Goal: Information Seeking & Learning: Learn about a topic

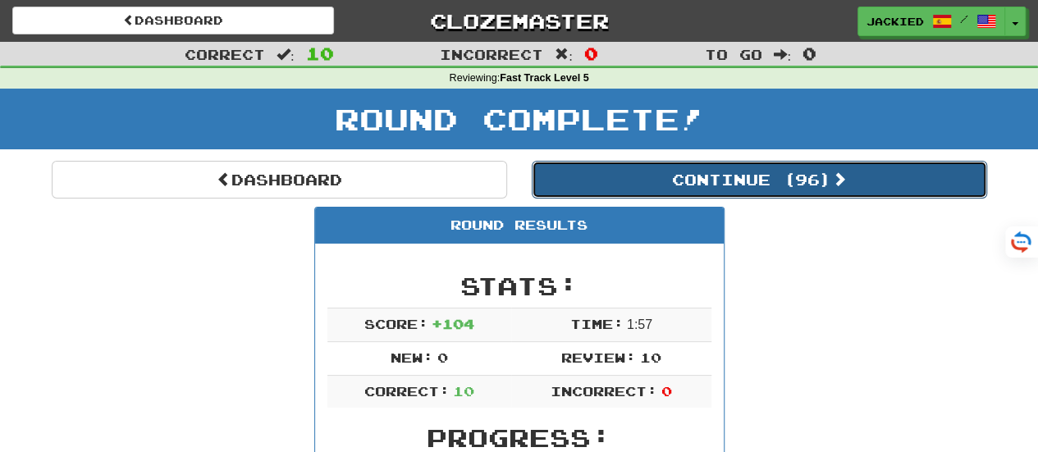
click at [760, 185] on button "Continue ( 96 )" at bounding box center [759, 180] width 455 height 38
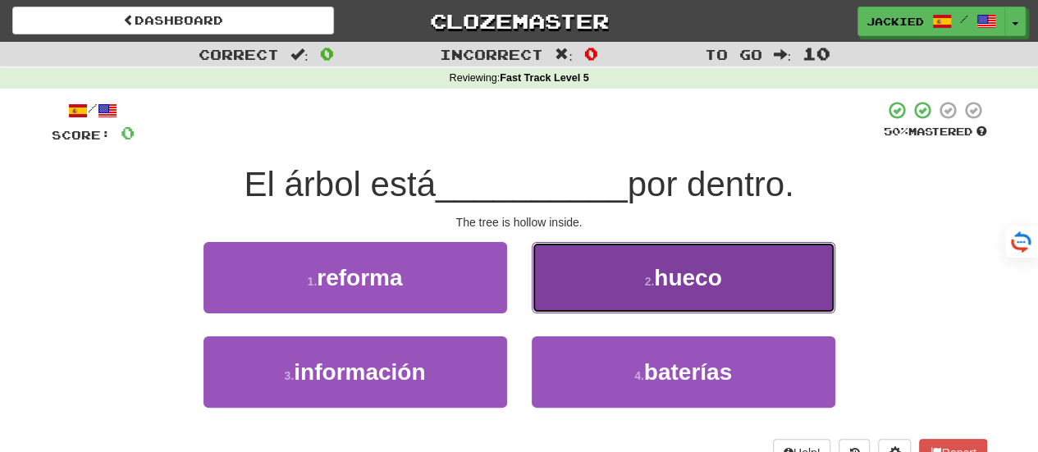
click at [619, 299] on button "2 . [GEOGRAPHIC_DATA]" at bounding box center [684, 277] width 304 height 71
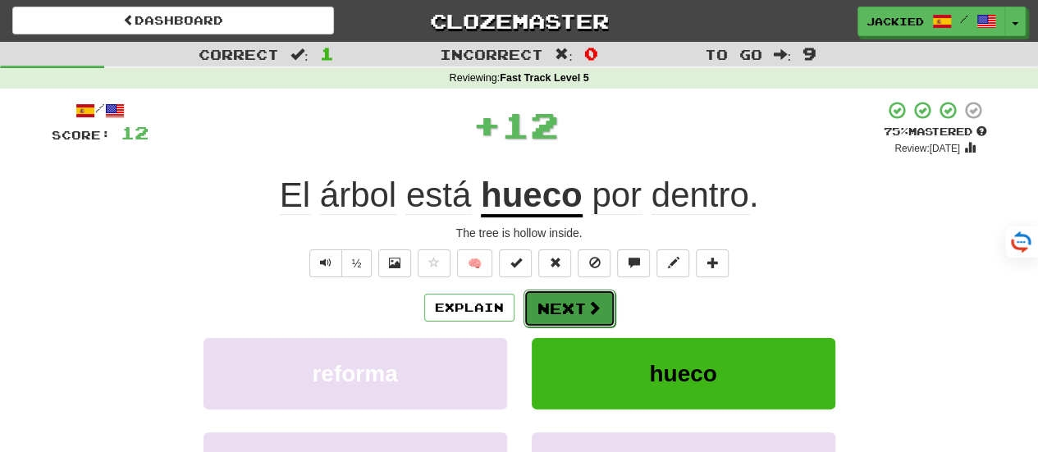
click at [550, 305] on button "Next" at bounding box center [569, 309] width 92 height 38
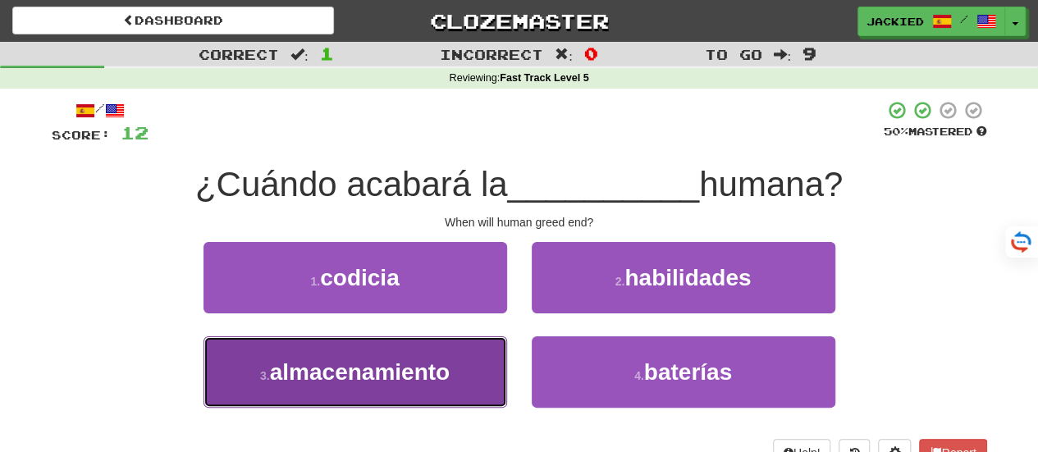
click at [479, 368] on button "3 . almacenamiento" at bounding box center [355, 371] width 304 height 71
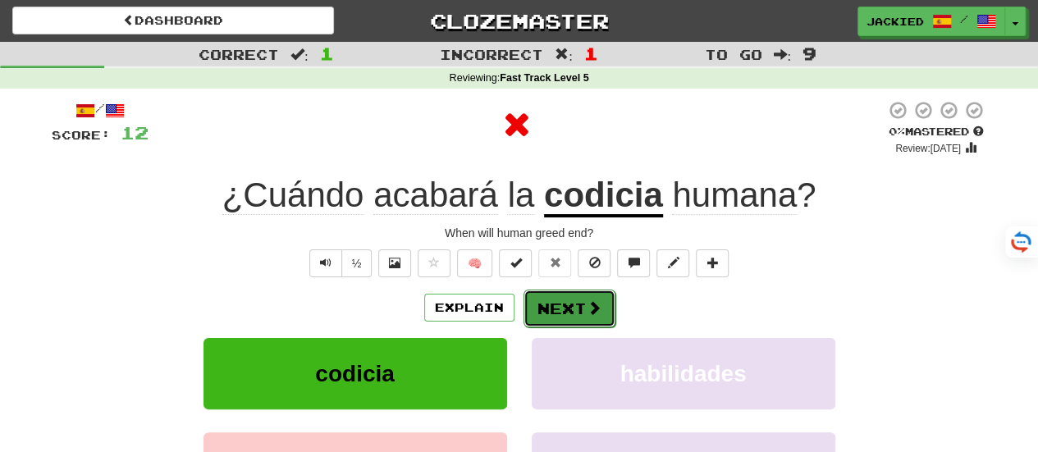
click at [573, 313] on button "Next" at bounding box center [569, 309] width 92 height 38
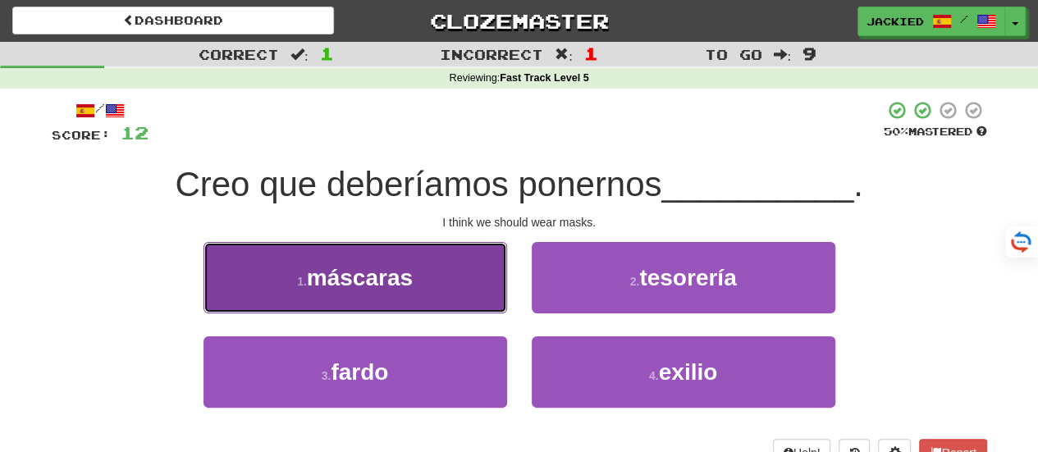
click at [486, 301] on button "1 . máscaras" at bounding box center [355, 277] width 304 height 71
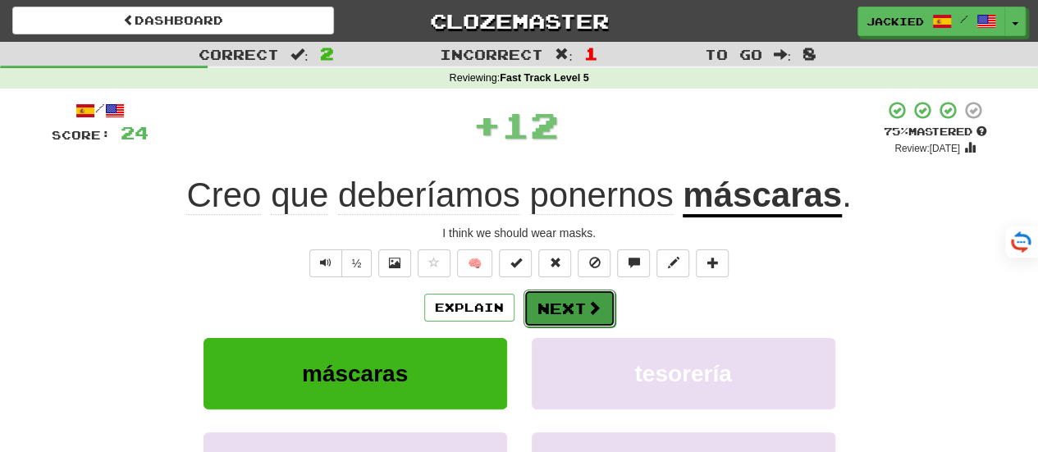
click at [544, 293] on button "Next" at bounding box center [569, 309] width 92 height 38
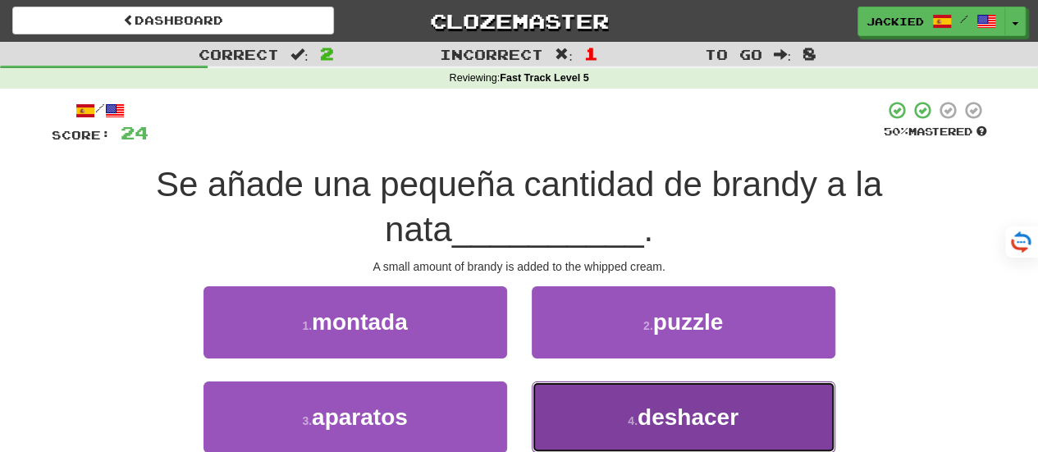
click at [579, 437] on button "4 . deshacer" at bounding box center [684, 416] width 304 height 71
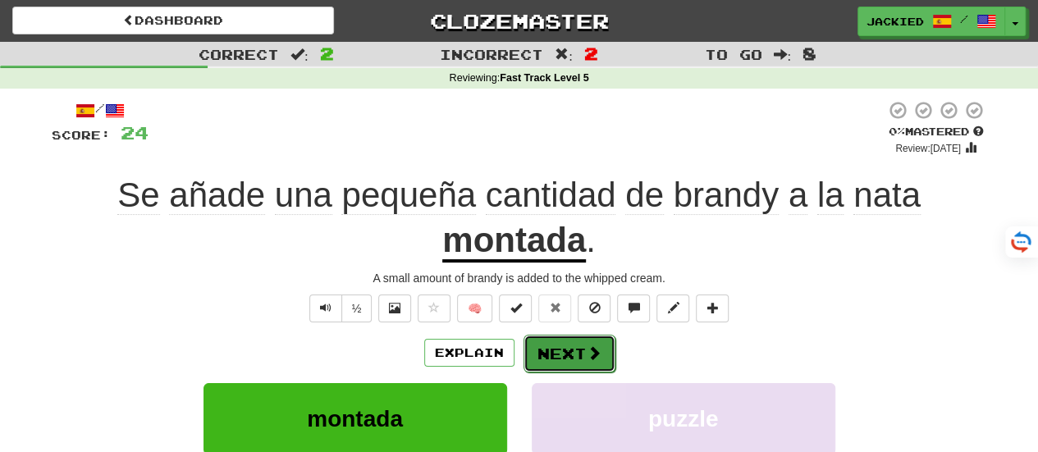
click at [566, 355] on button "Next" at bounding box center [569, 354] width 92 height 38
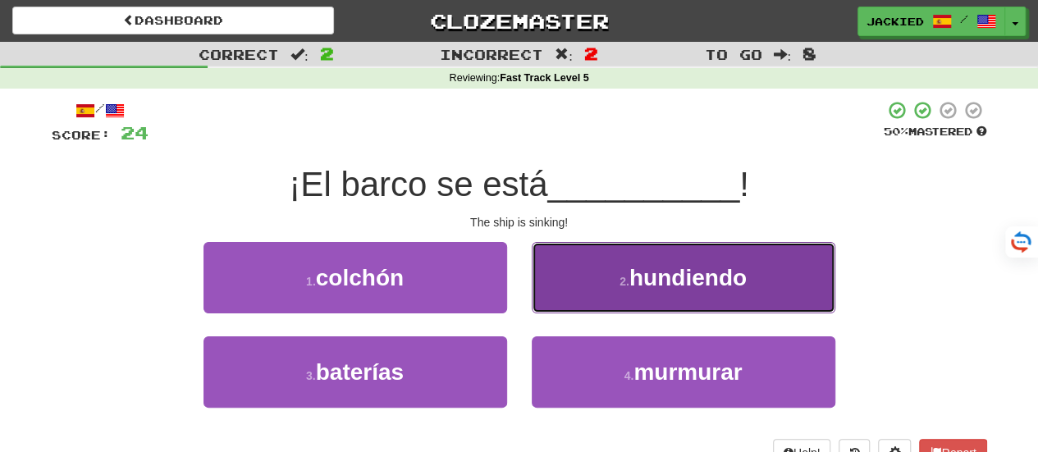
click at [578, 285] on button "2 . hundiendo" at bounding box center [684, 277] width 304 height 71
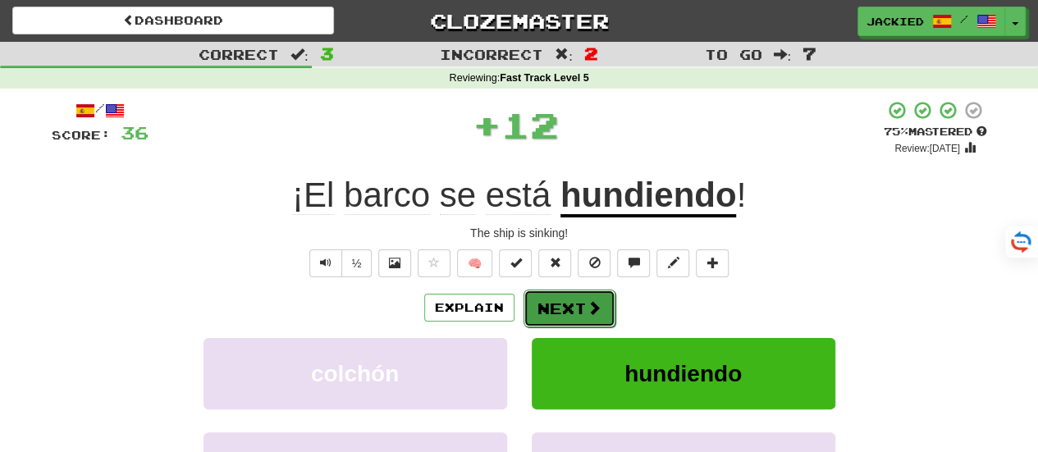
click at [553, 299] on button "Next" at bounding box center [569, 309] width 92 height 38
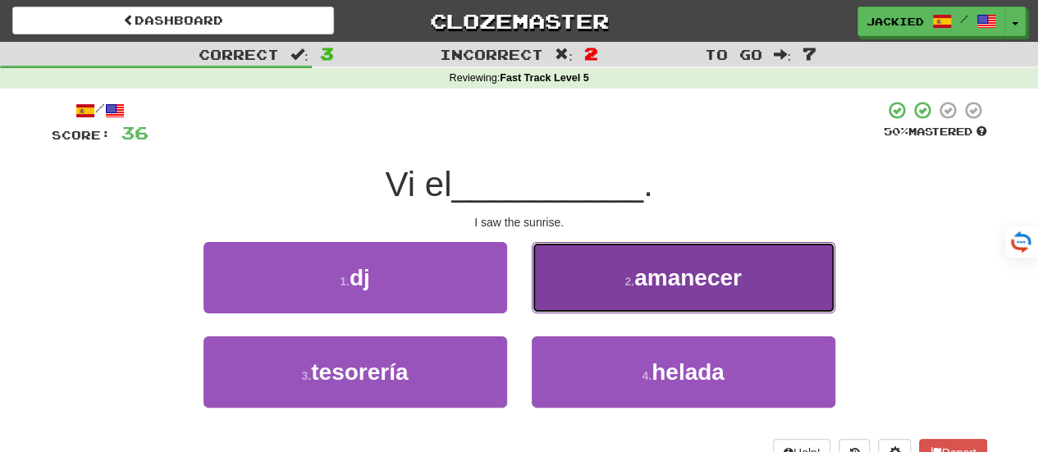
click at [571, 297] on button "2 . amanecer" at bounding box center [684, 277] width 304 height 71
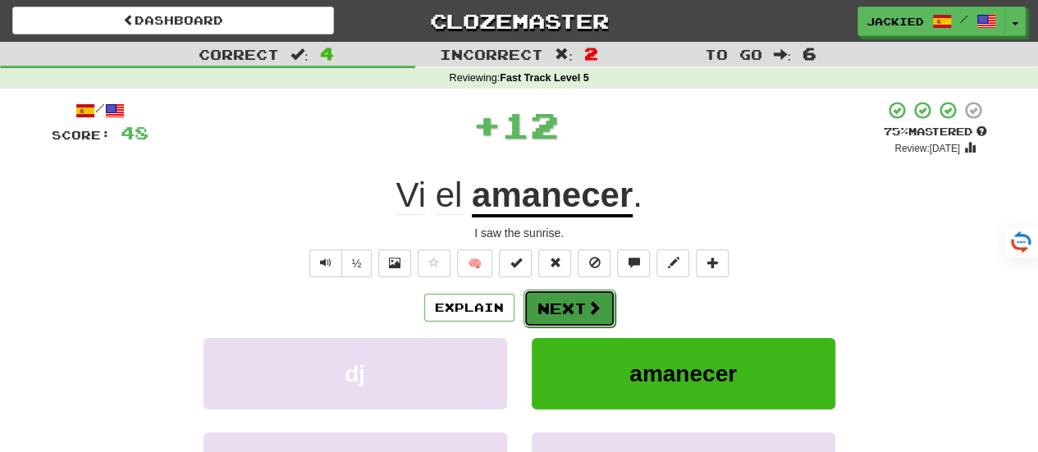
click at [550, 308] on button "Next" at bounding box center [569, 309] width 92 height 38
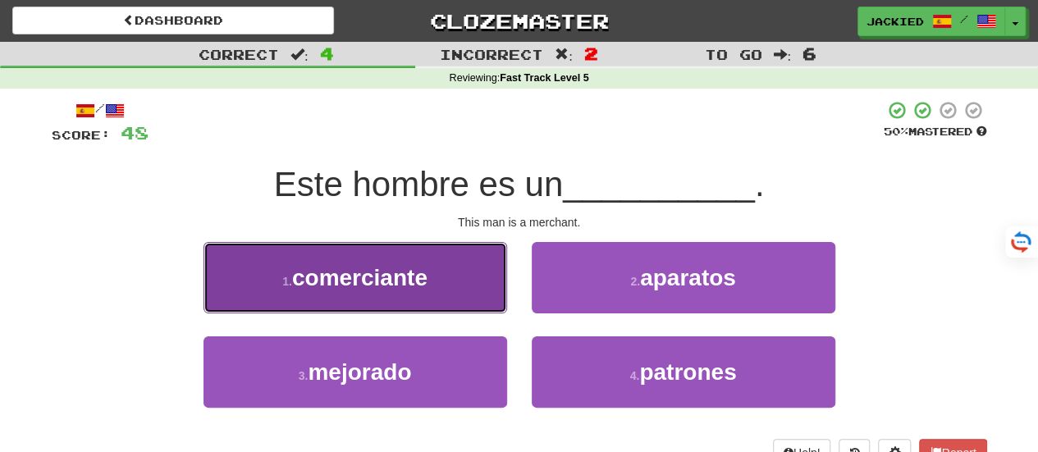
click at [418, 270] on span "comerciante" at bounding box center [359, 277] width 135 height 25
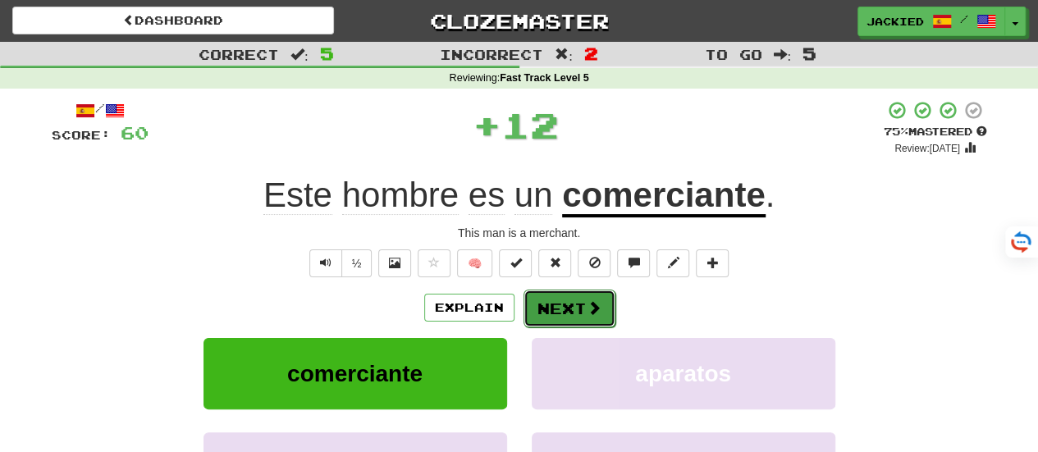
click at [541, 308] on button "Next" at bounding box center [569, 309] width 92 height 38
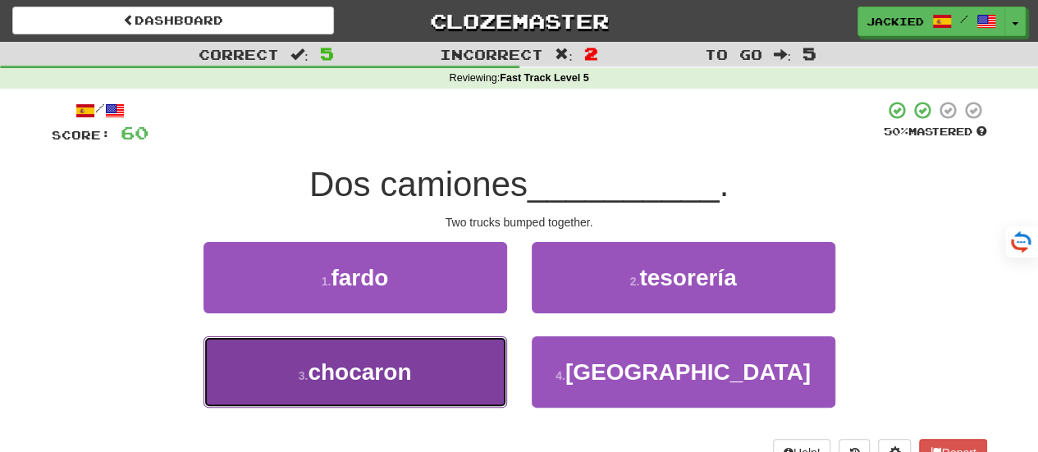
click at [429, 362] on button "3 . chocaron" at bounding box center [355, 371] width 304 height 71
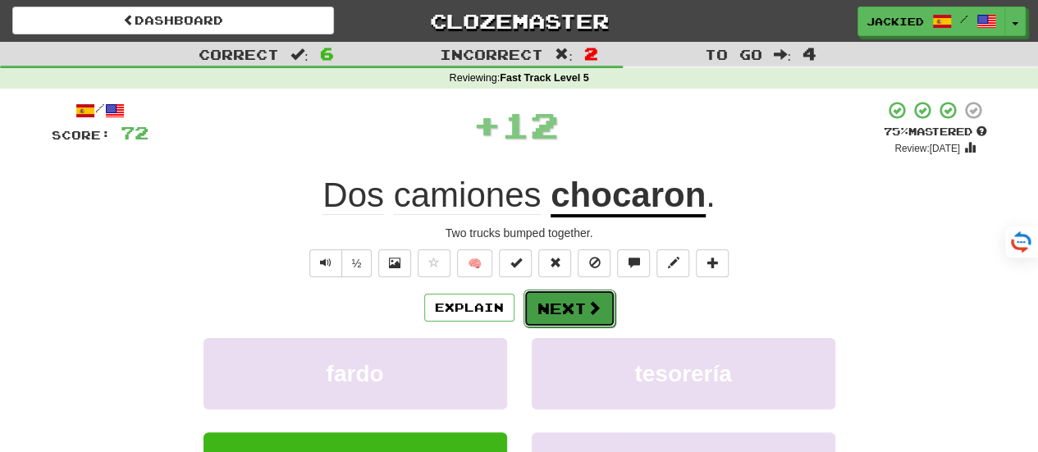
click at [550, 303] on button "Next" at bounding box center [569, 309] width 92 height 38
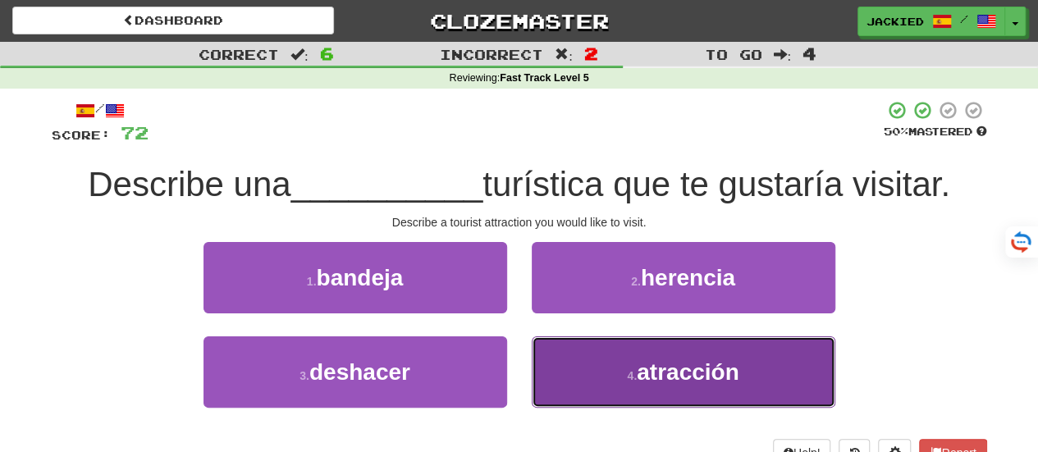
click at [580, 370] on button "4 . atracción" at bounding box center [684, 371] width 304 height 71
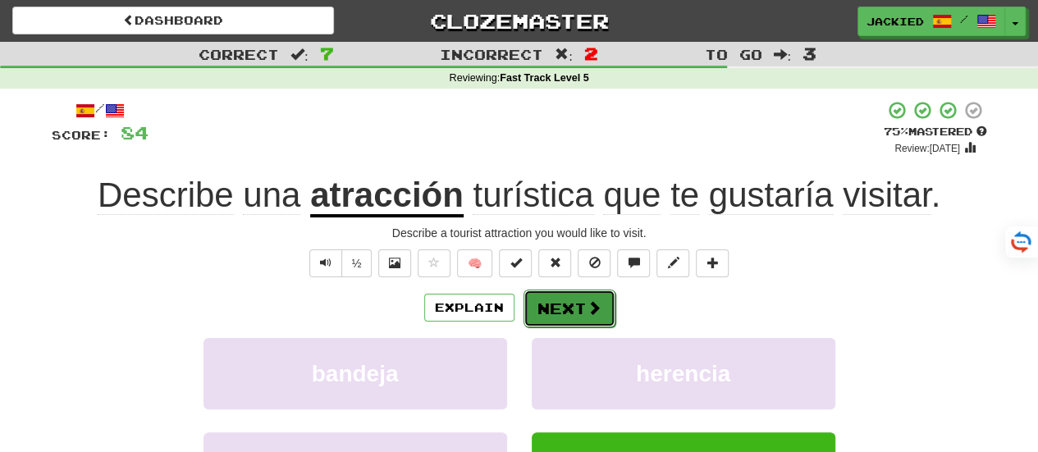
click at [546, 301] on button "Next" at bounding box center [569, 309] width 92 height 38
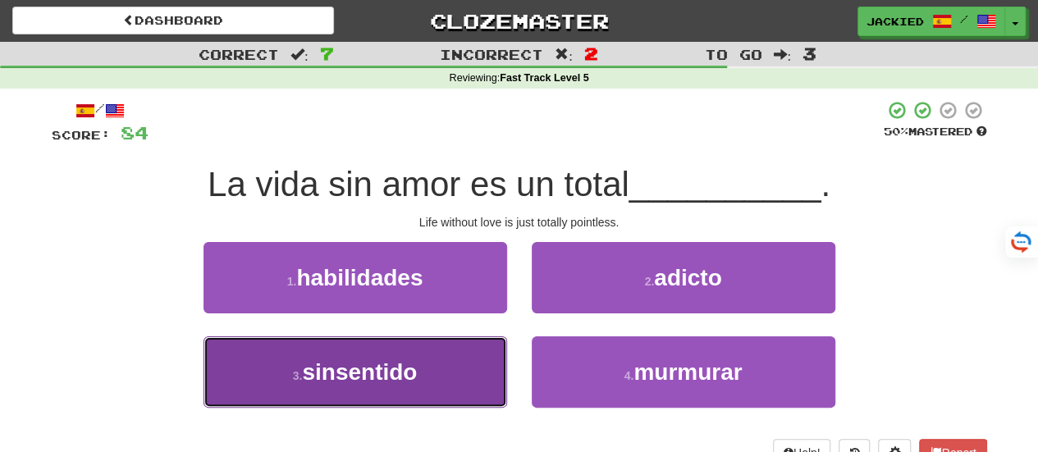
click at [446, 382] on button "3 . sinsentido" at bounding box center [355, 371] width 304 height 71
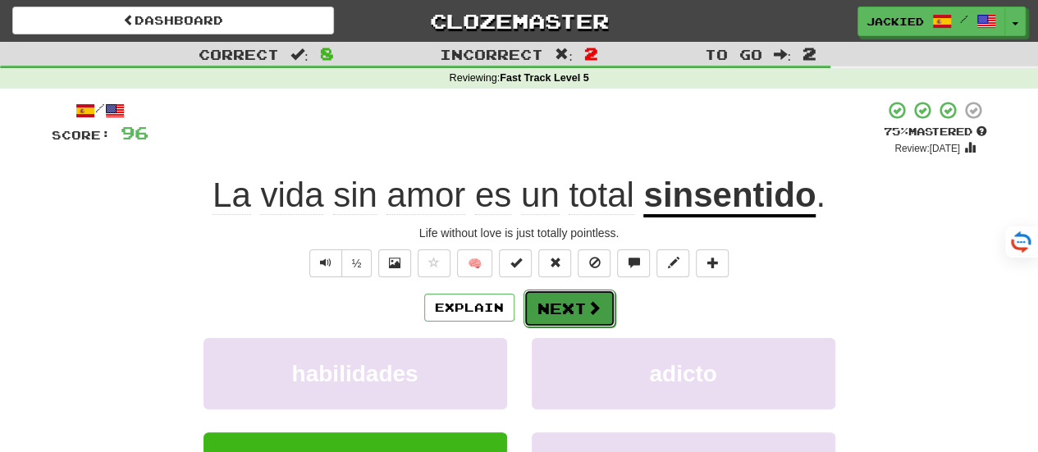
click at [553, 308] on button "Next" at bounding box center [569, 309] width 92 height 38
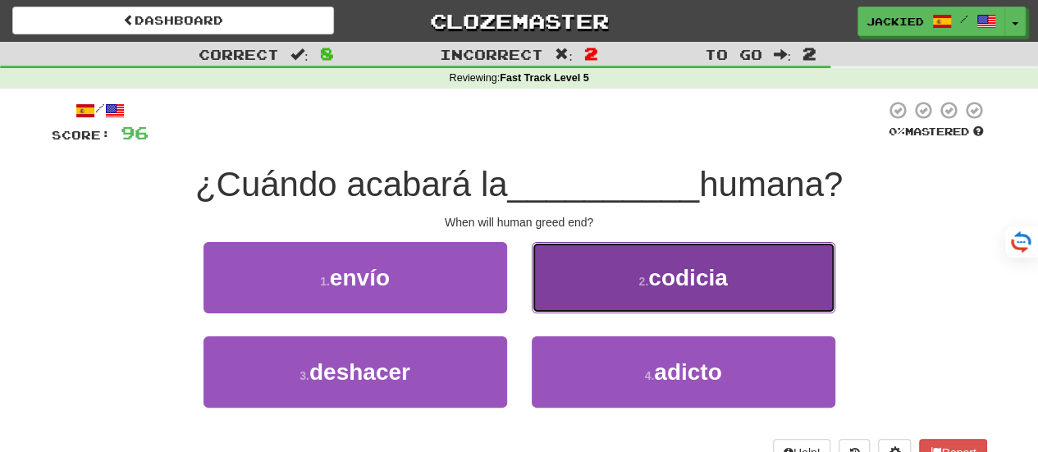
click at [582, 296] on button "2 . codicia" at bounding box center [684, 277] width 304 height 71
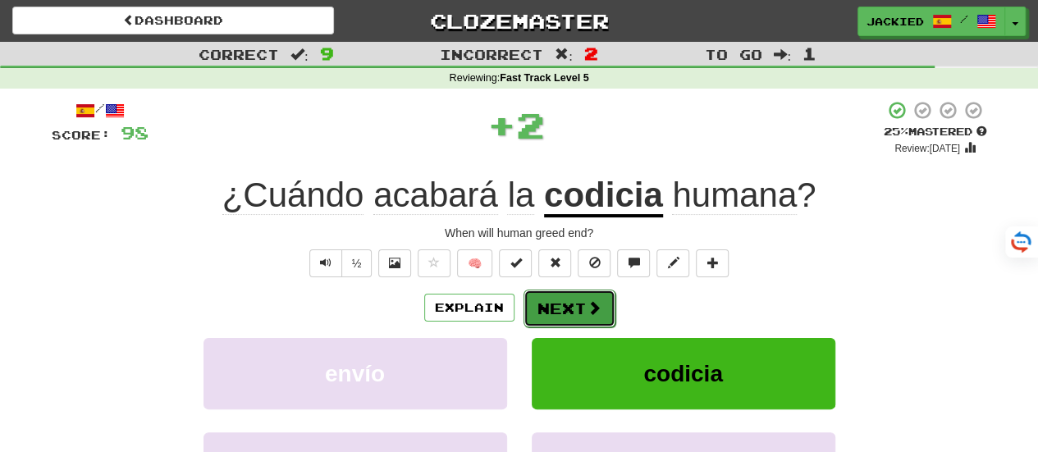
click at [550, 308] on button "Next" at bounding box center [569, 309] width 92 height 38
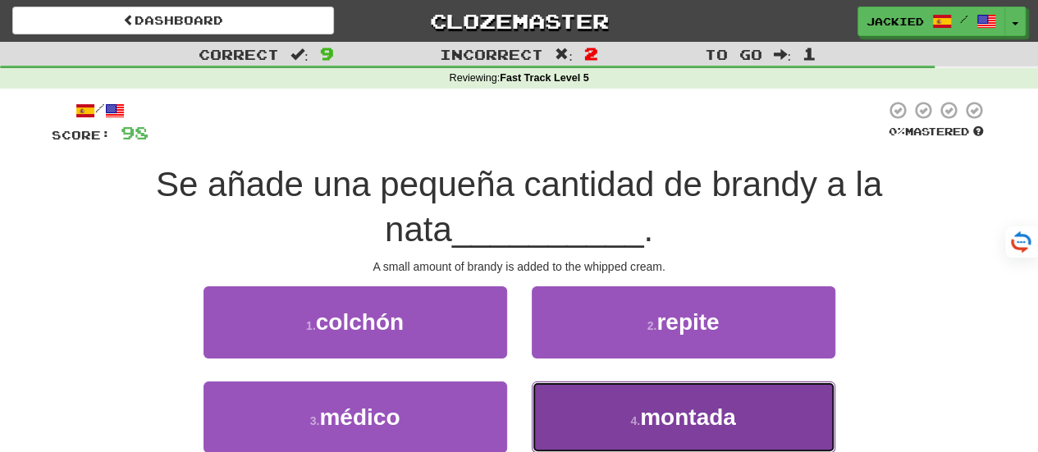
click at [584, 404] on button "4 . [GEOGRAPHIC_DATA]" at bounding box center [684, 416] width 304 height 71
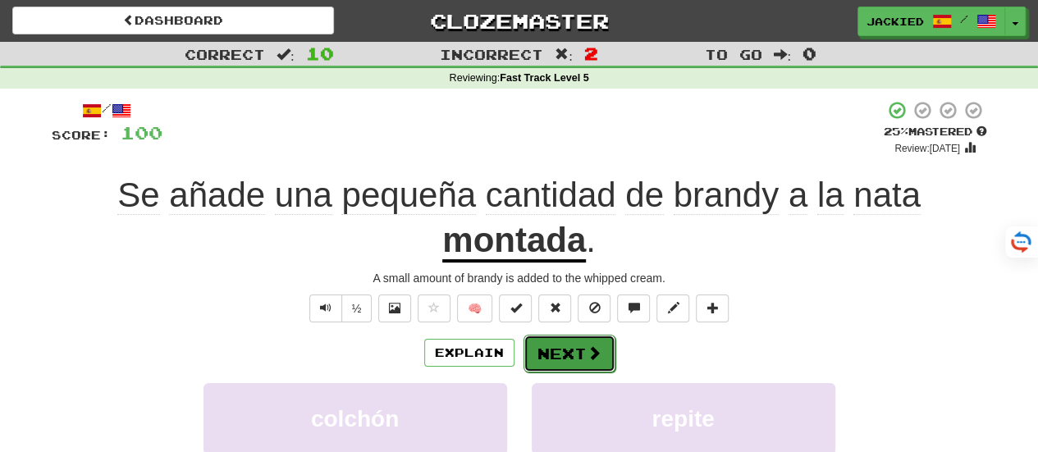
click at [559, 340] on button "Next" at bounding box center [569, 354] width 92 height 38
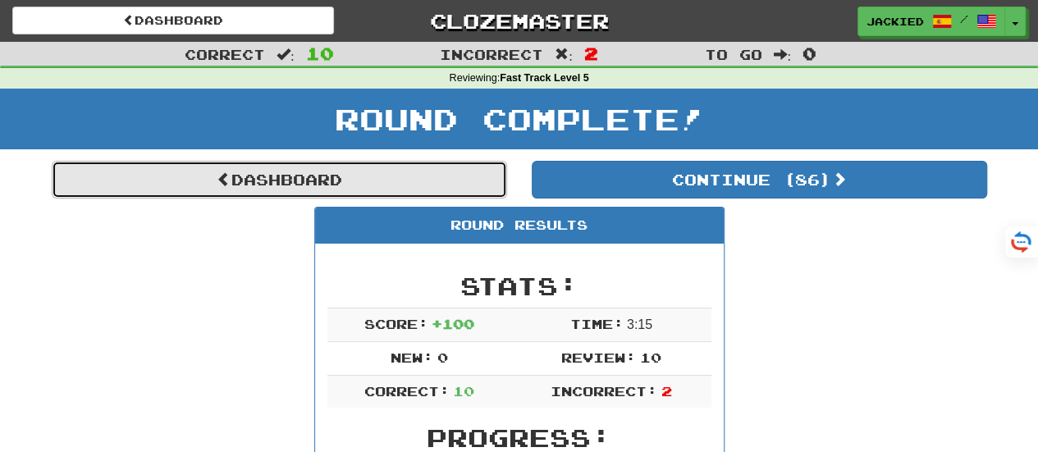
drag, startPoint x: 72, startPoint y: 0, endPoint x: 244, endPoint y: 179, distance: 247.8
click at [244, 179] on link "Dashboard" at bounding box center [279, 180] width 455 height 38
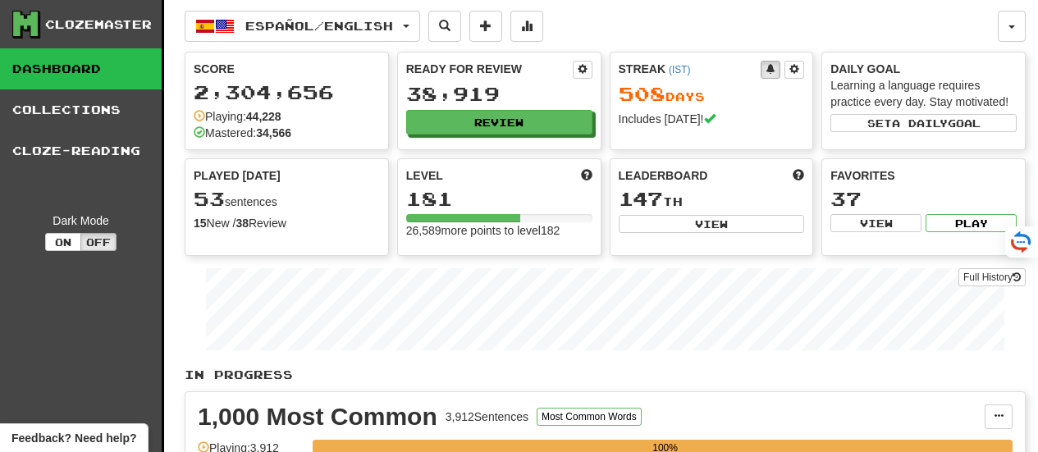
scroll to position [2550, 0]
